Goal: Find contact information: Find contact information

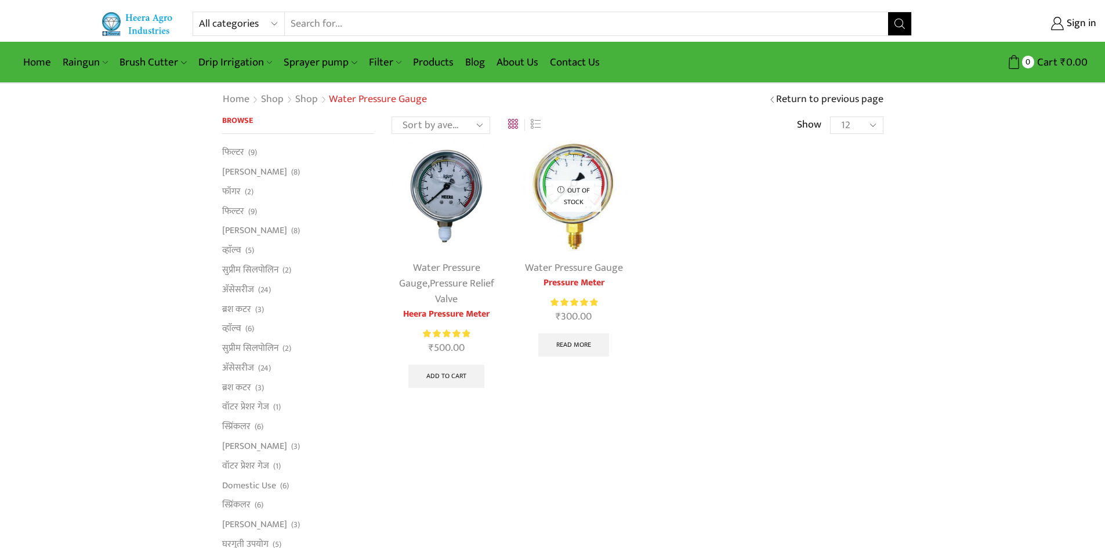
click at [450, 198] on img at bounding box center [446, 196] width 110 height 110
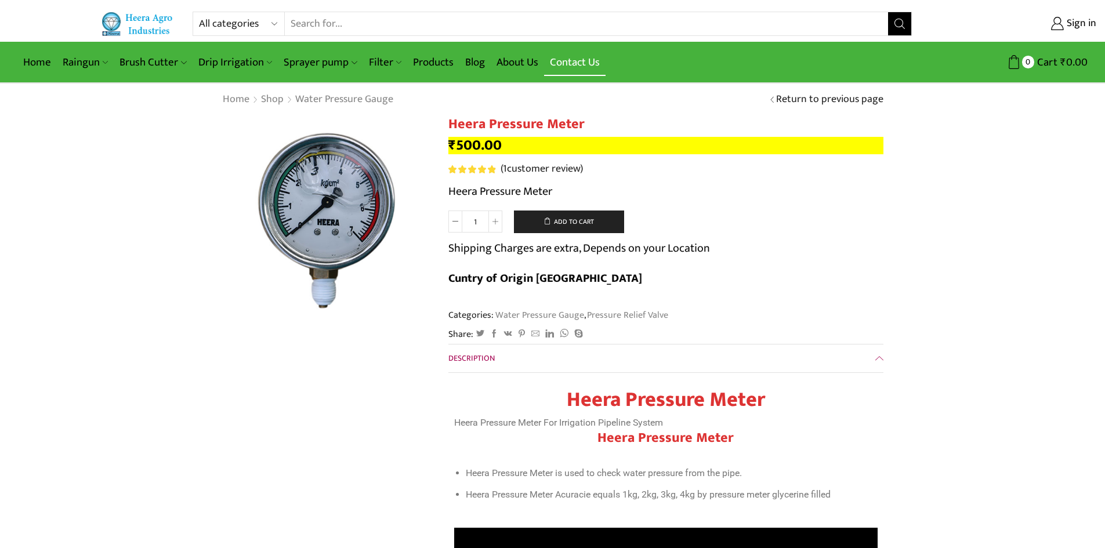
click at [576, 59] on link "Contact Us" at bounding box center [574, 62] width 61 height 27
